Goal: Book appointment/travel/reservation

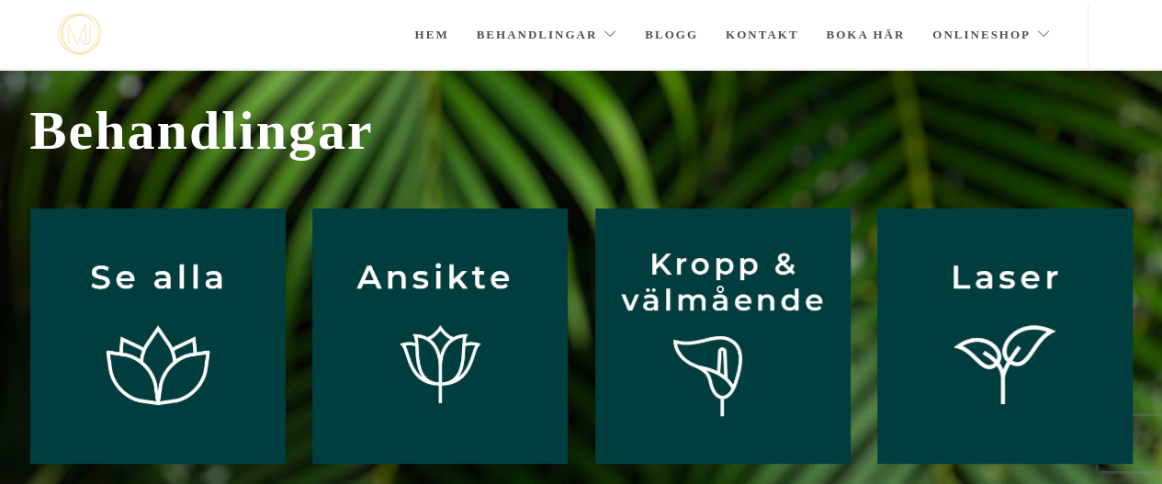
scroll to position [35, 0]
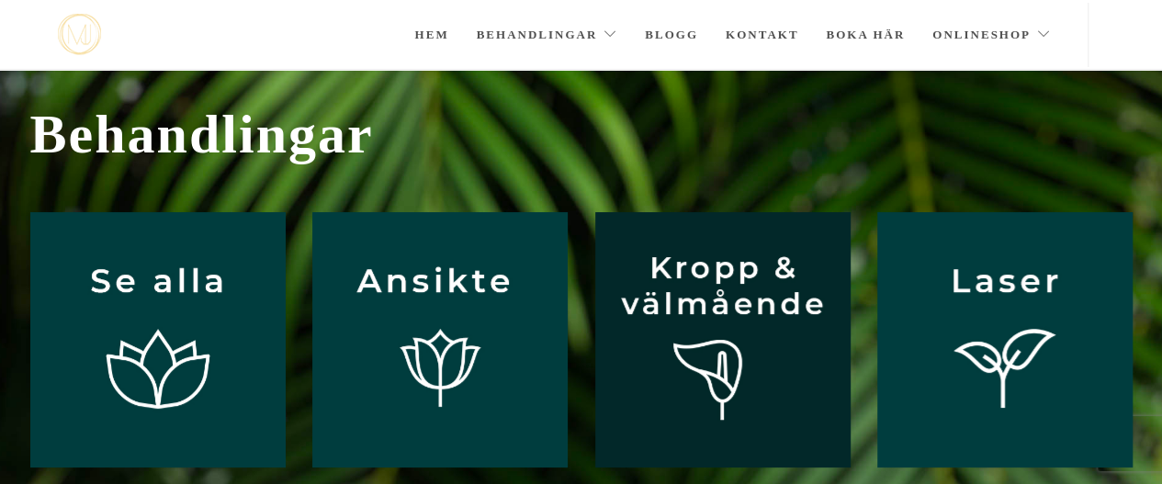
click at [727, 295] on img at bounding box center [722, 339] width 255 height 255
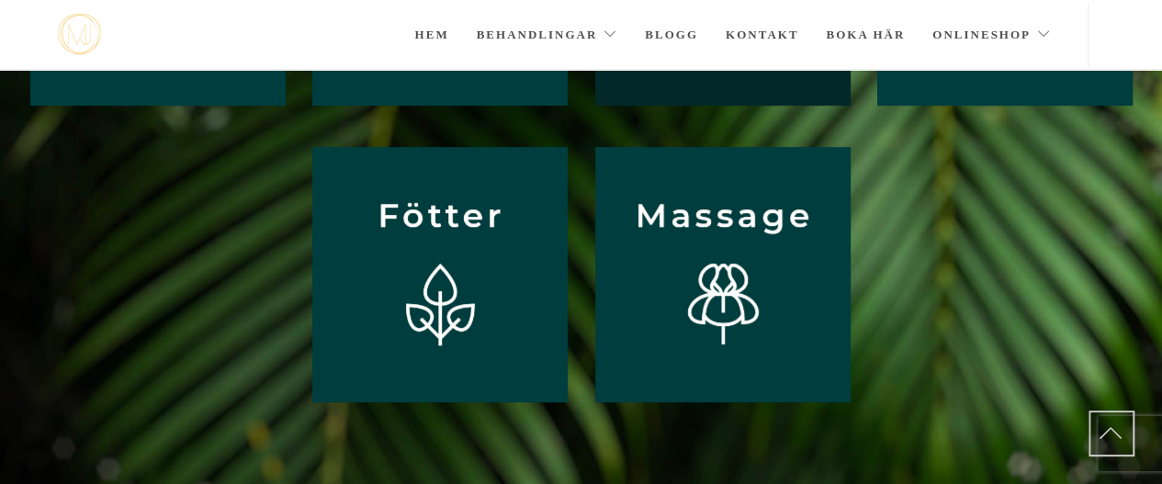
scroll to position [401, 0]
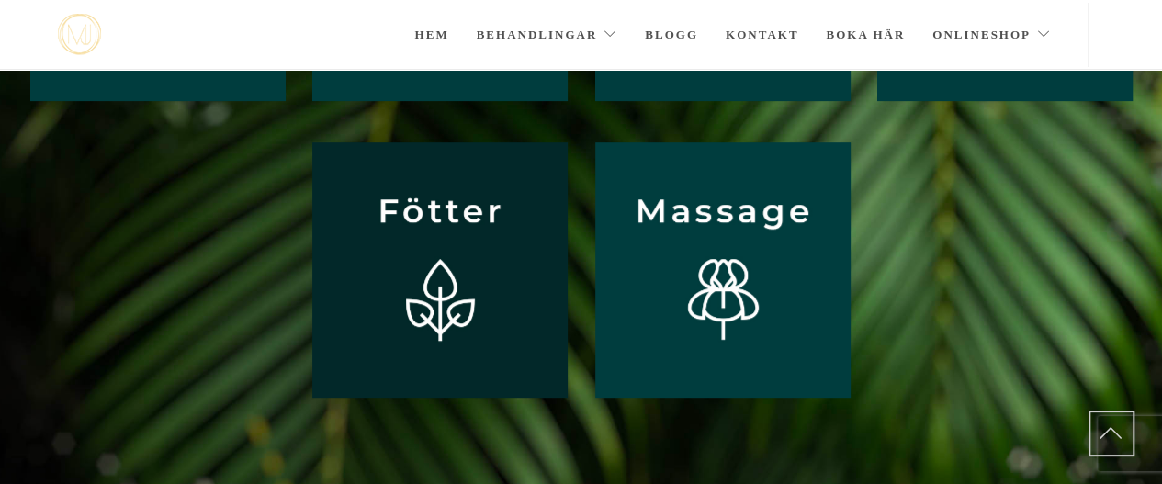
click at [456, 223] on img at bounding box center [439, 269] width 255 height 255
click at [433, 197] on img at bounding box center [439, 269] width 255 height 255
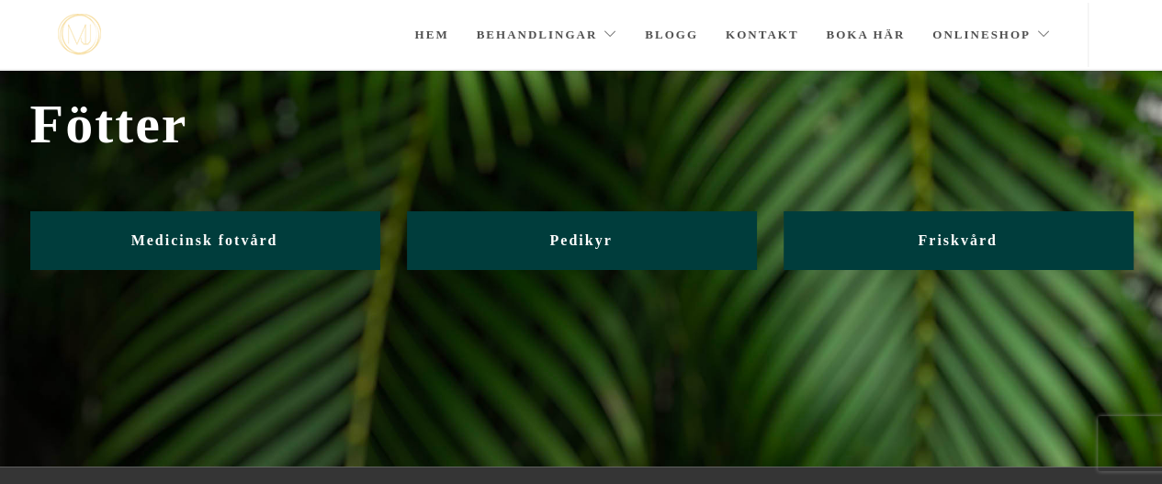
scroll to position [44, 0]
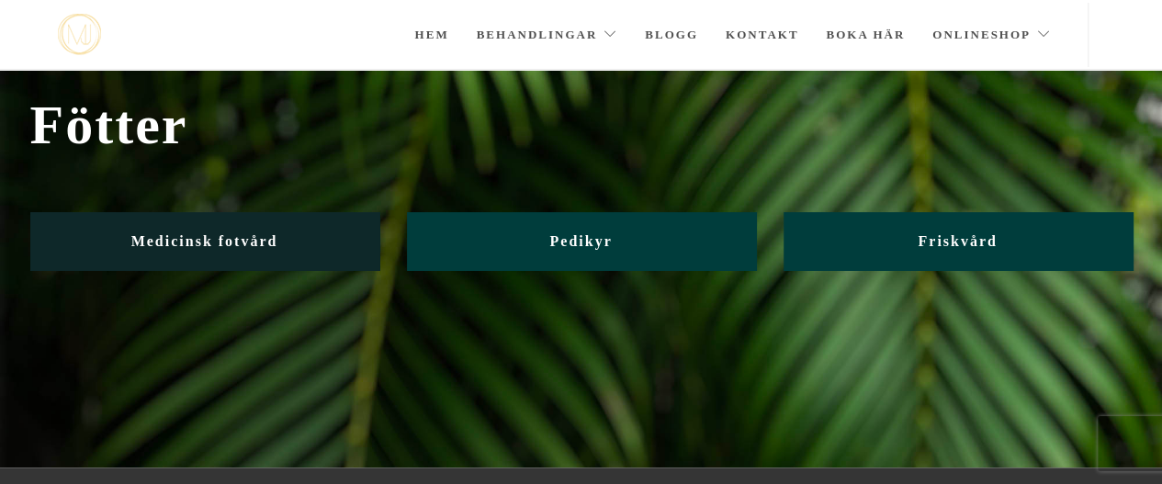
click at [208, 212] on link "Medicinsk fotvård" at bounding box center [204, 241] width 349 height 58
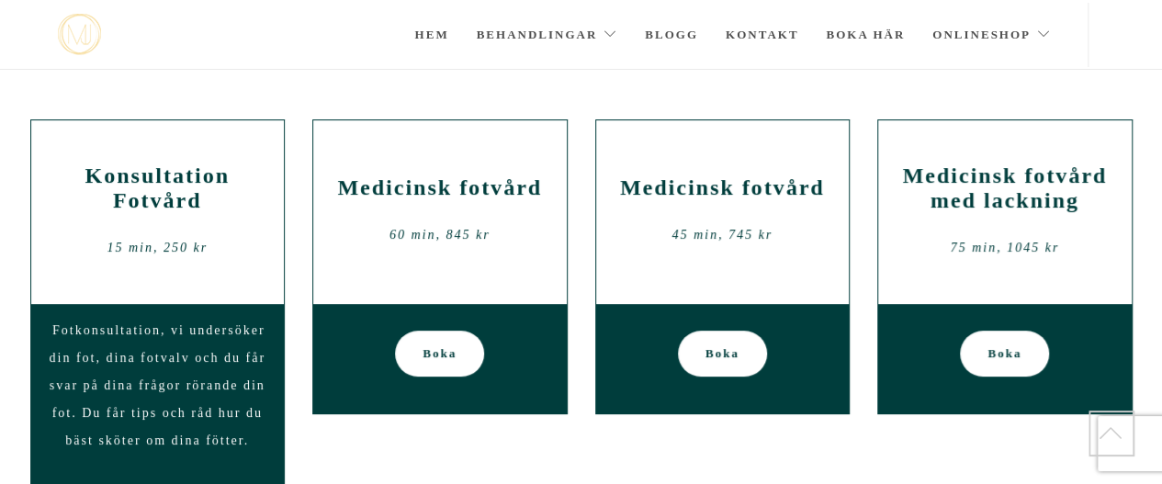
scroll to position [191, 0]
click at [439, 353] on span "Boka" at bounding box center [440, 354] width 34 height 46
